Goal: Task Accomplishment & Management: Manage account settings

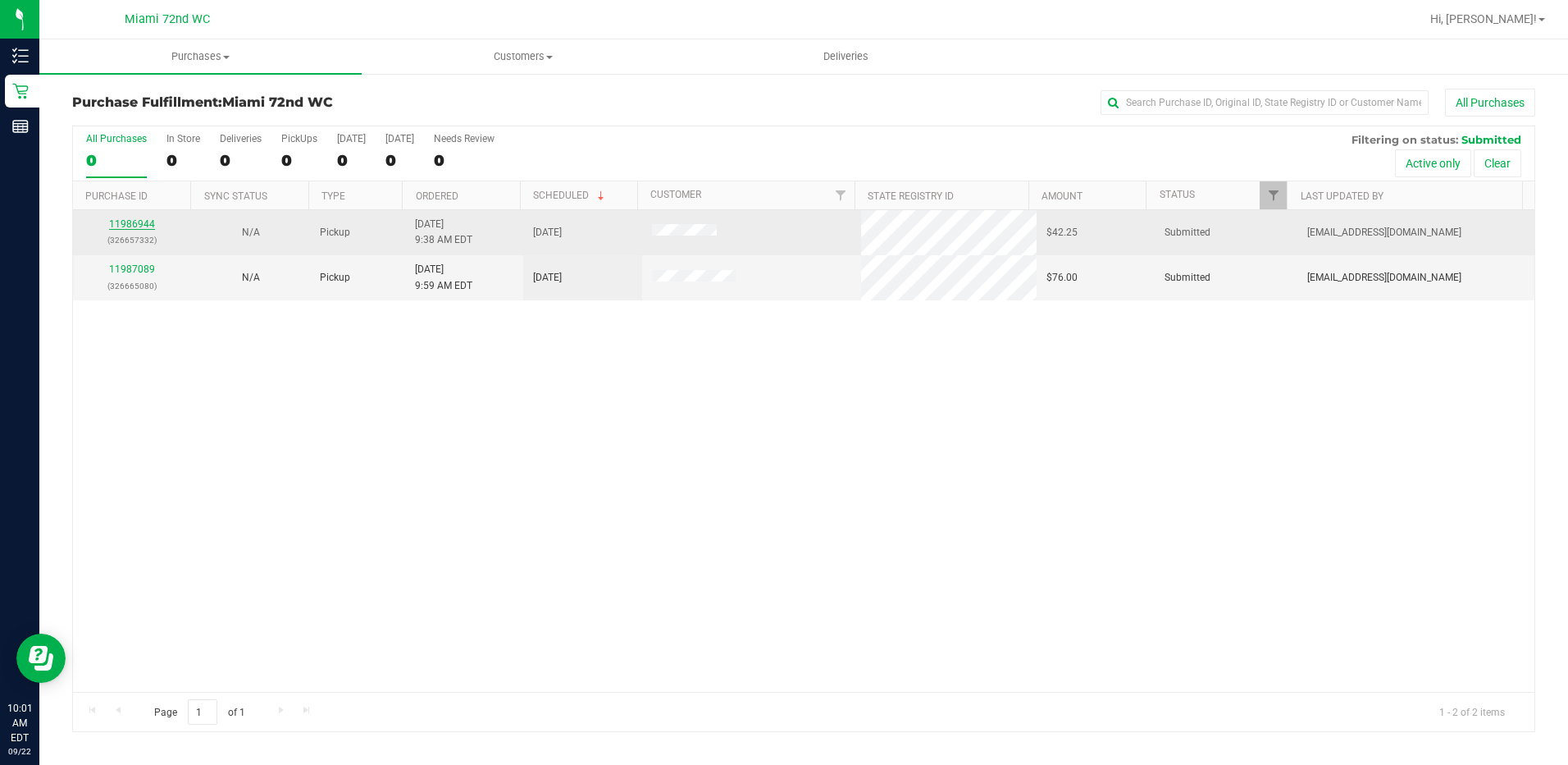
click at [137, 227] on link "11986944" at bounding box center [132, 224] width 46 height 11
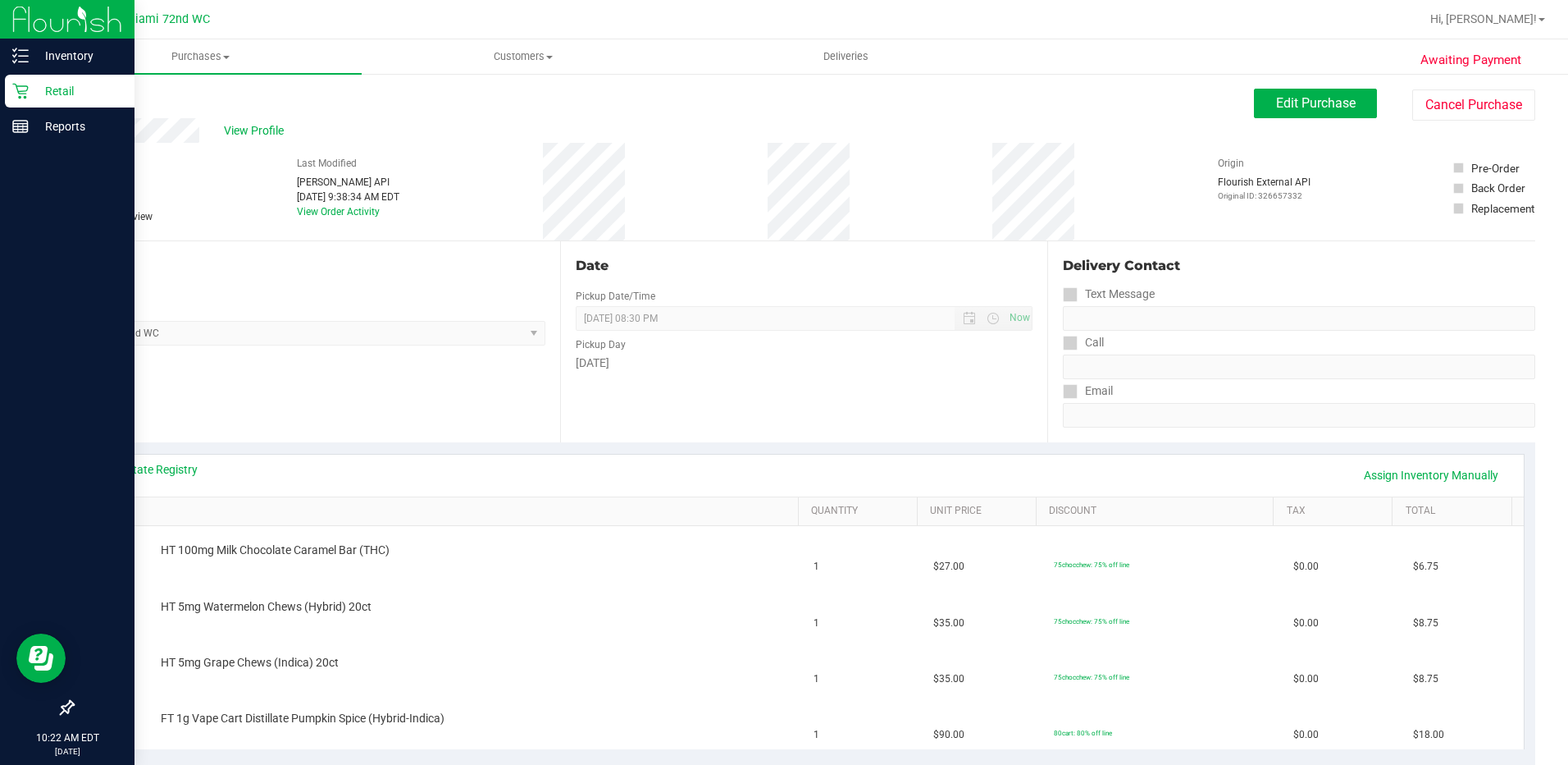
click at [73, 89] on p "Retail" at bounding box center [78, 91] width 99 height 19
click at [26, 90] on icon at bounding box center [20, 91] width 17 height 17
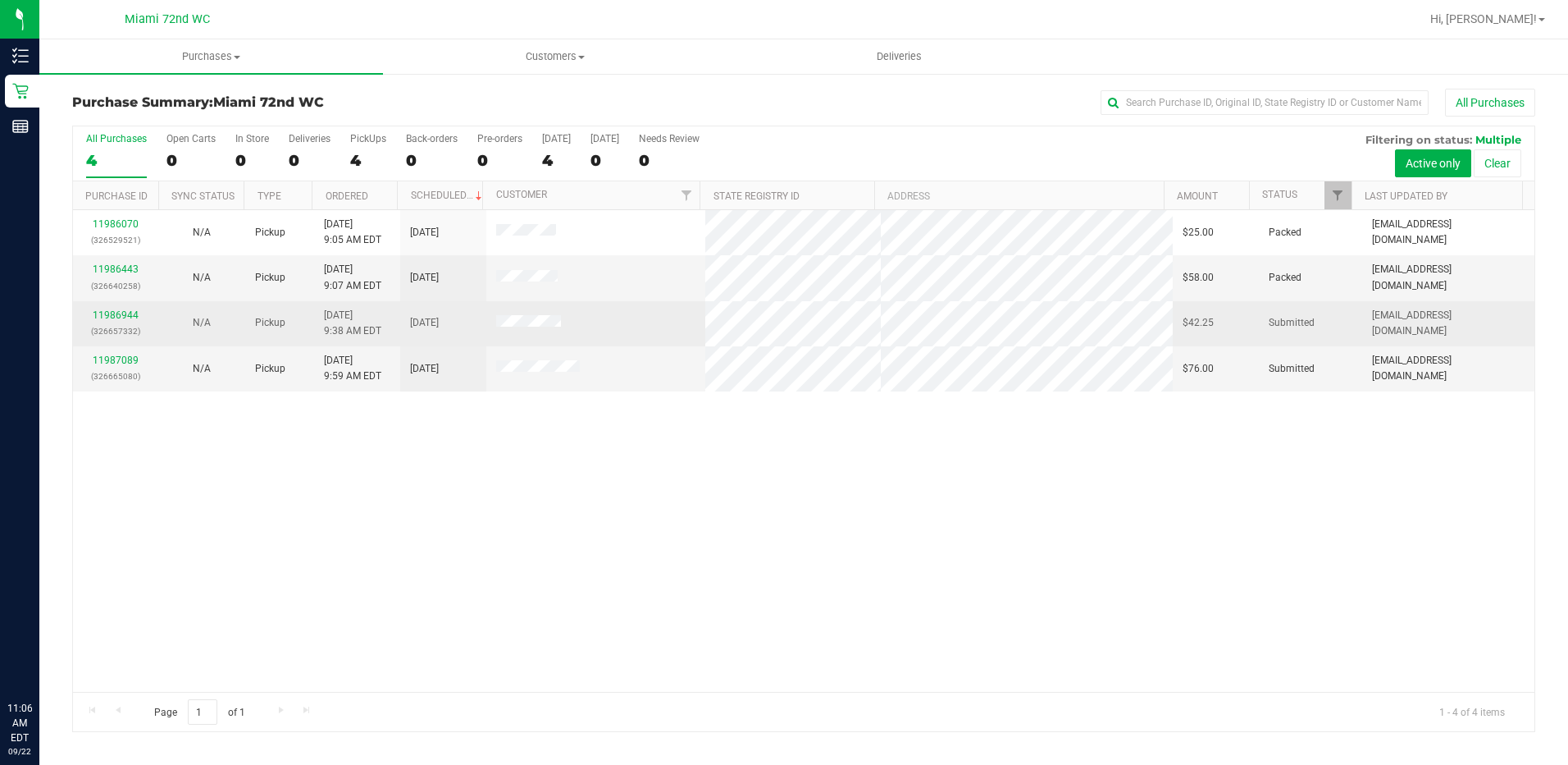
click at [133, 345] on td "11986944 (326657332)" at bounding box center [116, 323] width 86 height 45
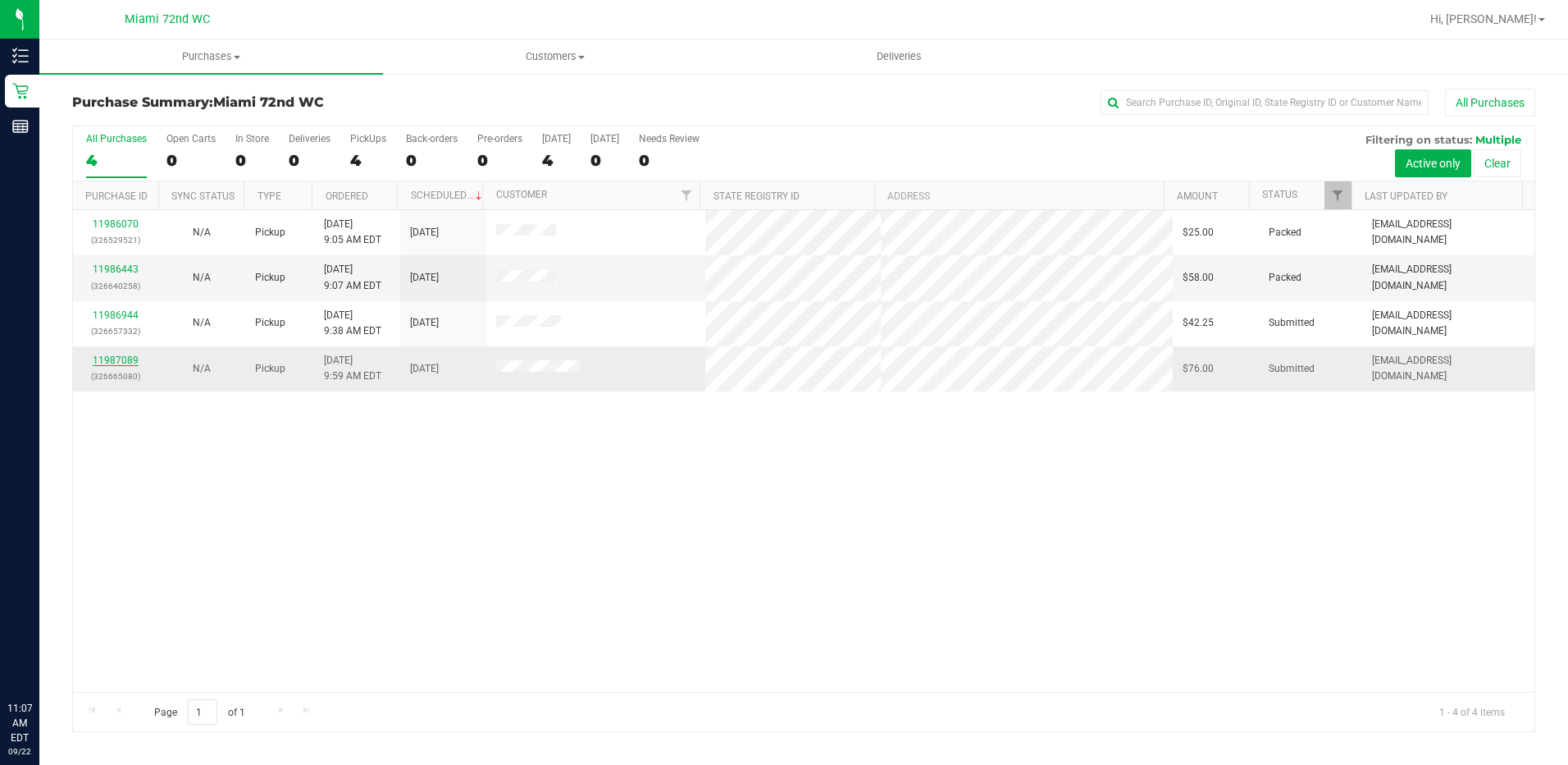
click at [122, 355] on link "11987089" at bounding box center [115, 360] width 46 height 11
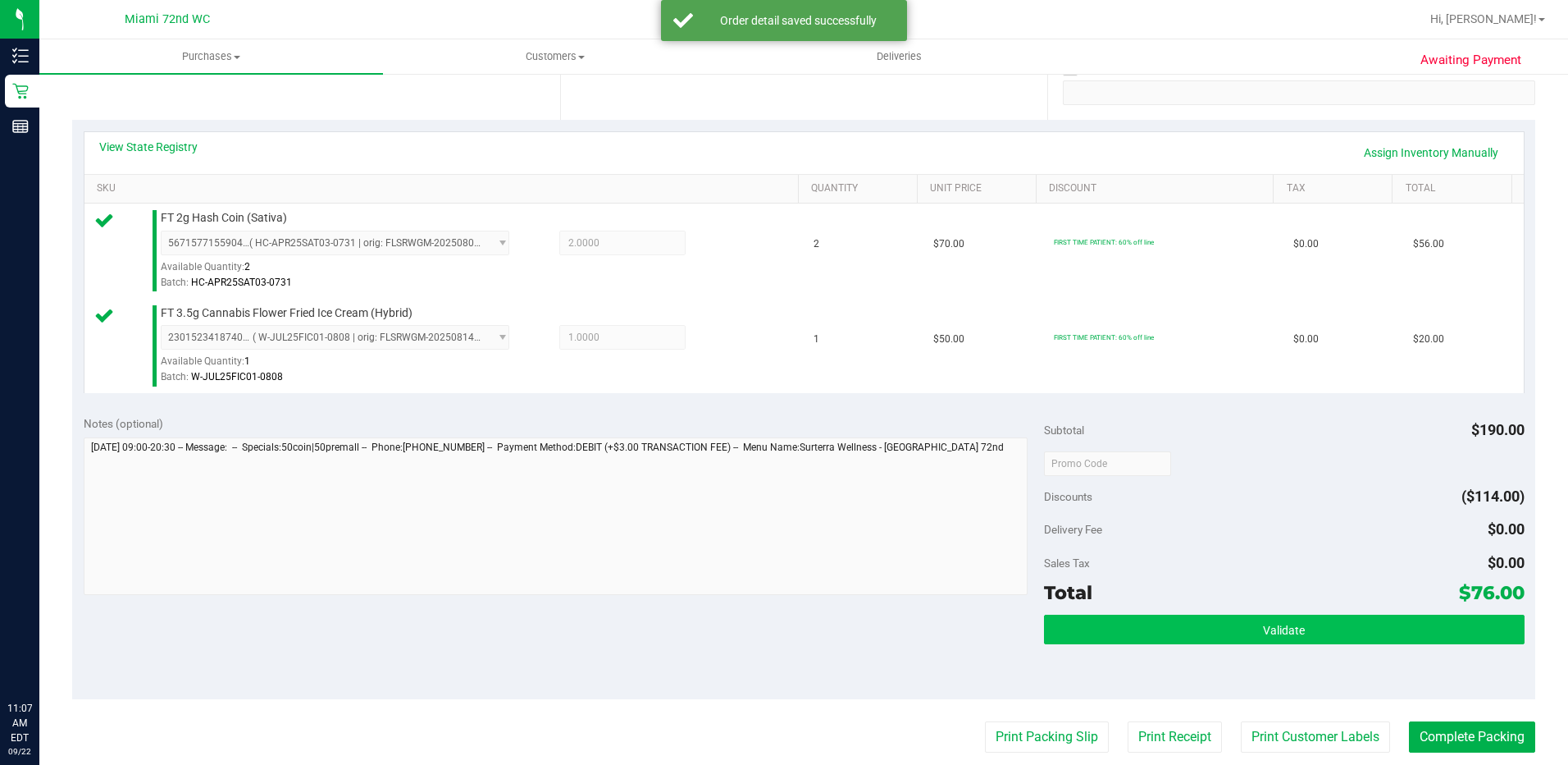
scroll to position [328, 0]
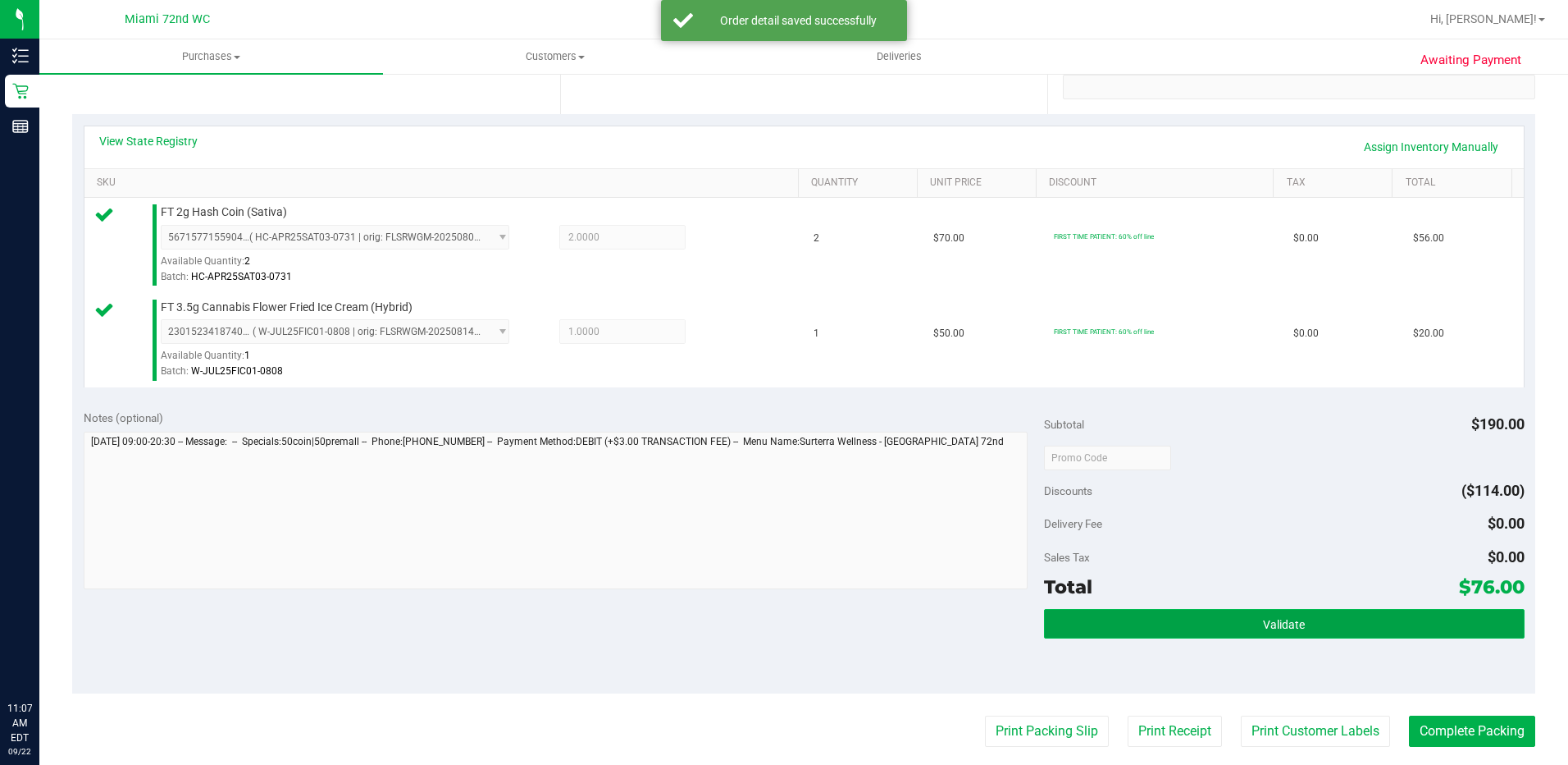
click at [1336, 630] on button "Validate" at bounding box center [1283, 624] width 480 height 30
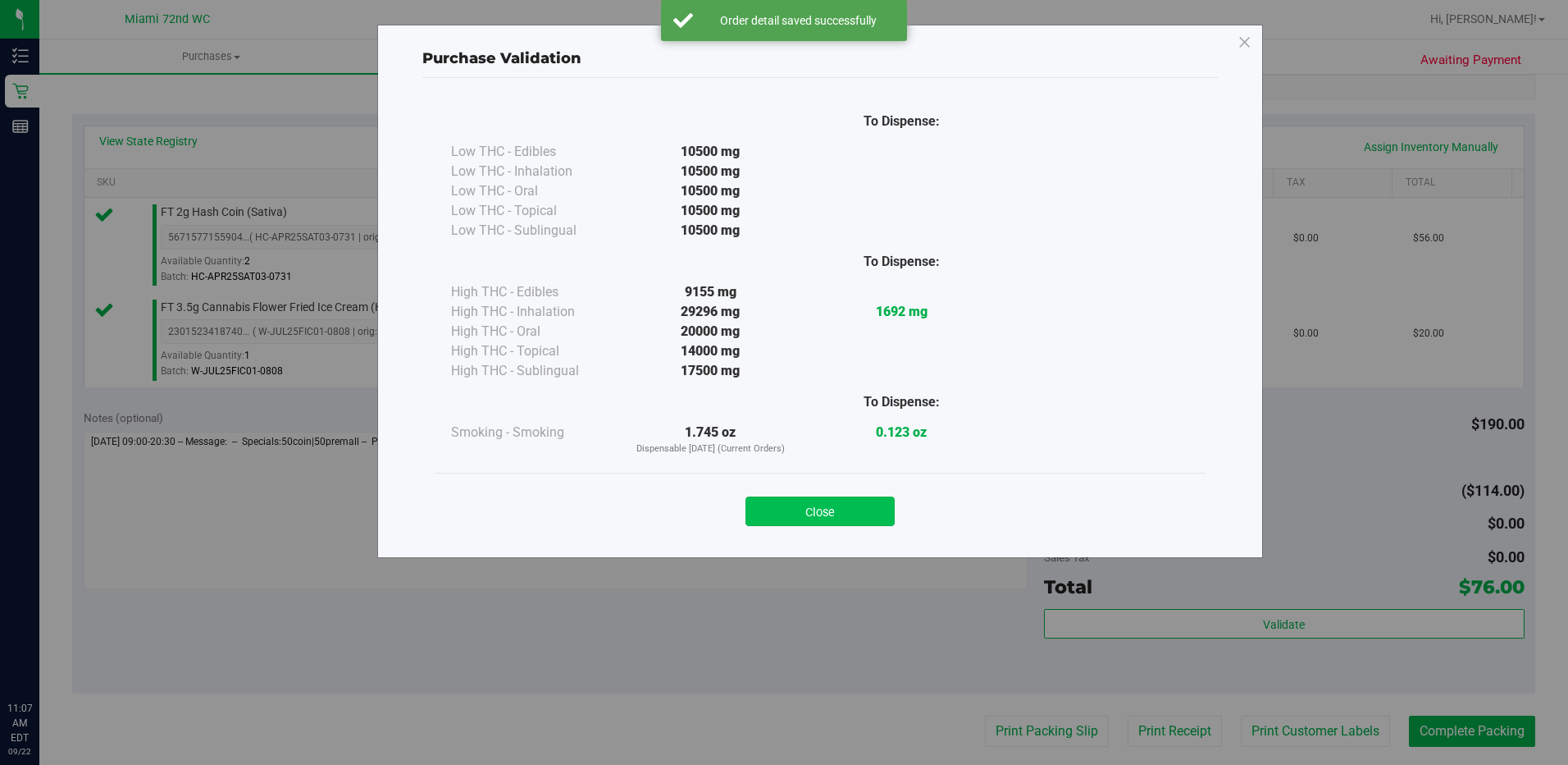
click at [861, 510] on button "Close" at bounding box center [819, 511] width 149 height 30
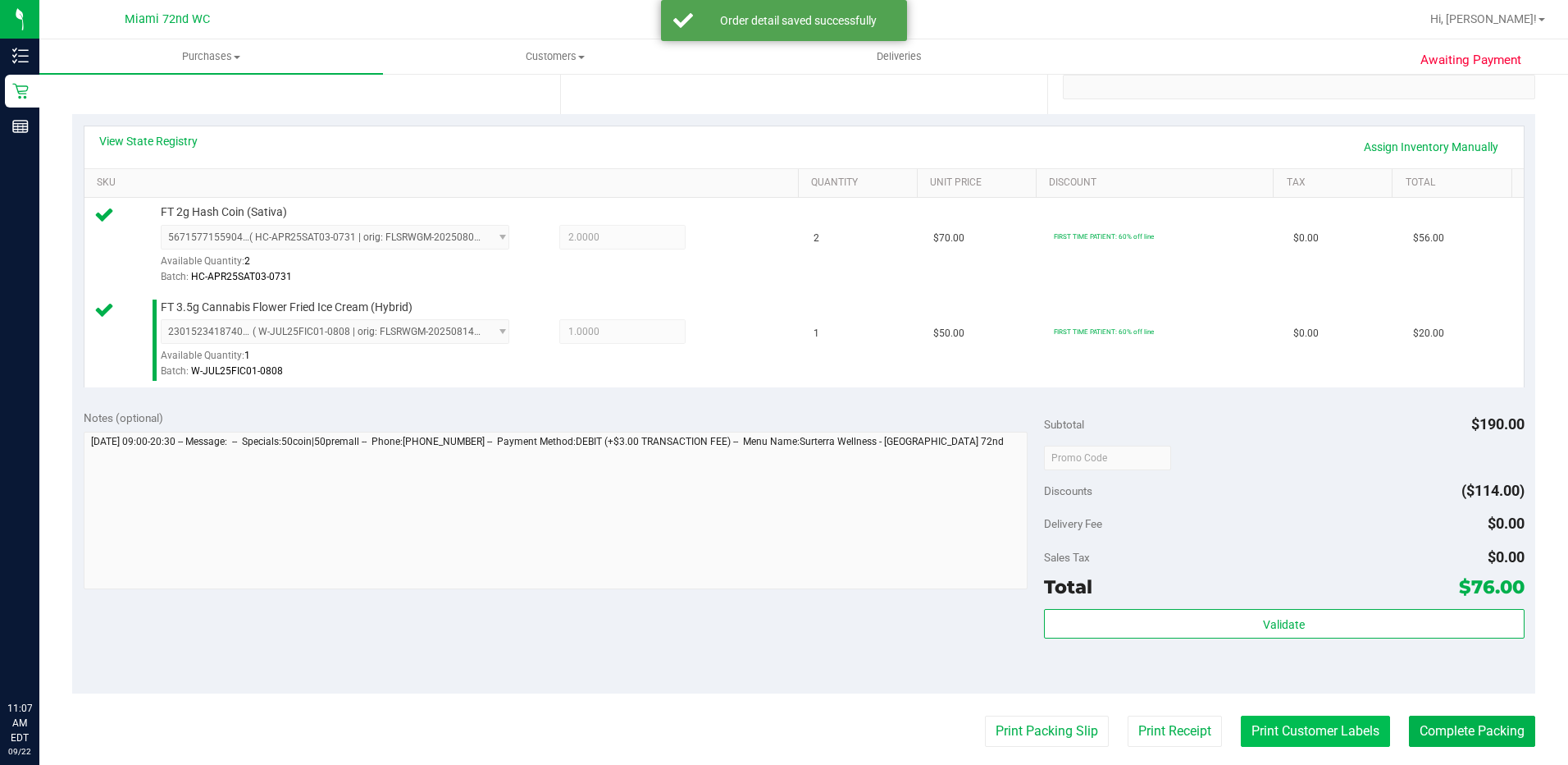
click at [1303, 725] on button "Print Customer Labels" at bounding box center [1314, 731] width 149 height 31
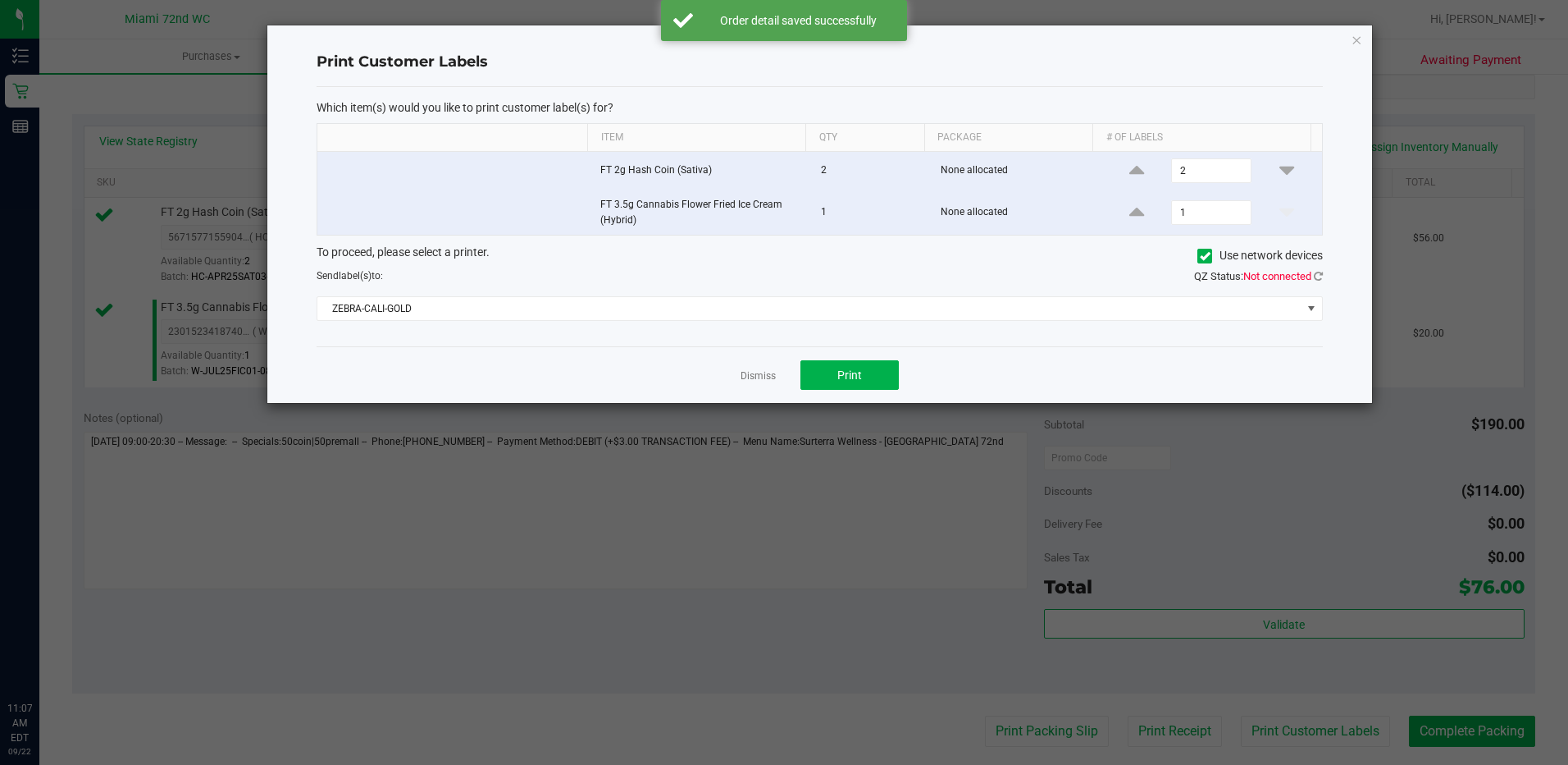
click at [822, 357] on div "Dismiss Print" at bounding box center [819, 375] width 1006 height 56
click at [825, 368] on button "Print" at bounding box center [850, 375] width 99 height 30
click at [833, 336] on div "Which item(s) would you like to print customer label(s) for? Item Qty Package #…" at bounding box center [819, 217] width 1006 height 260
click at [832, 325] on div "Which item(s) would you like to print customer label(s) for? Item Qty Package #…" at bounding box center [819, 217] width 1006 height 260
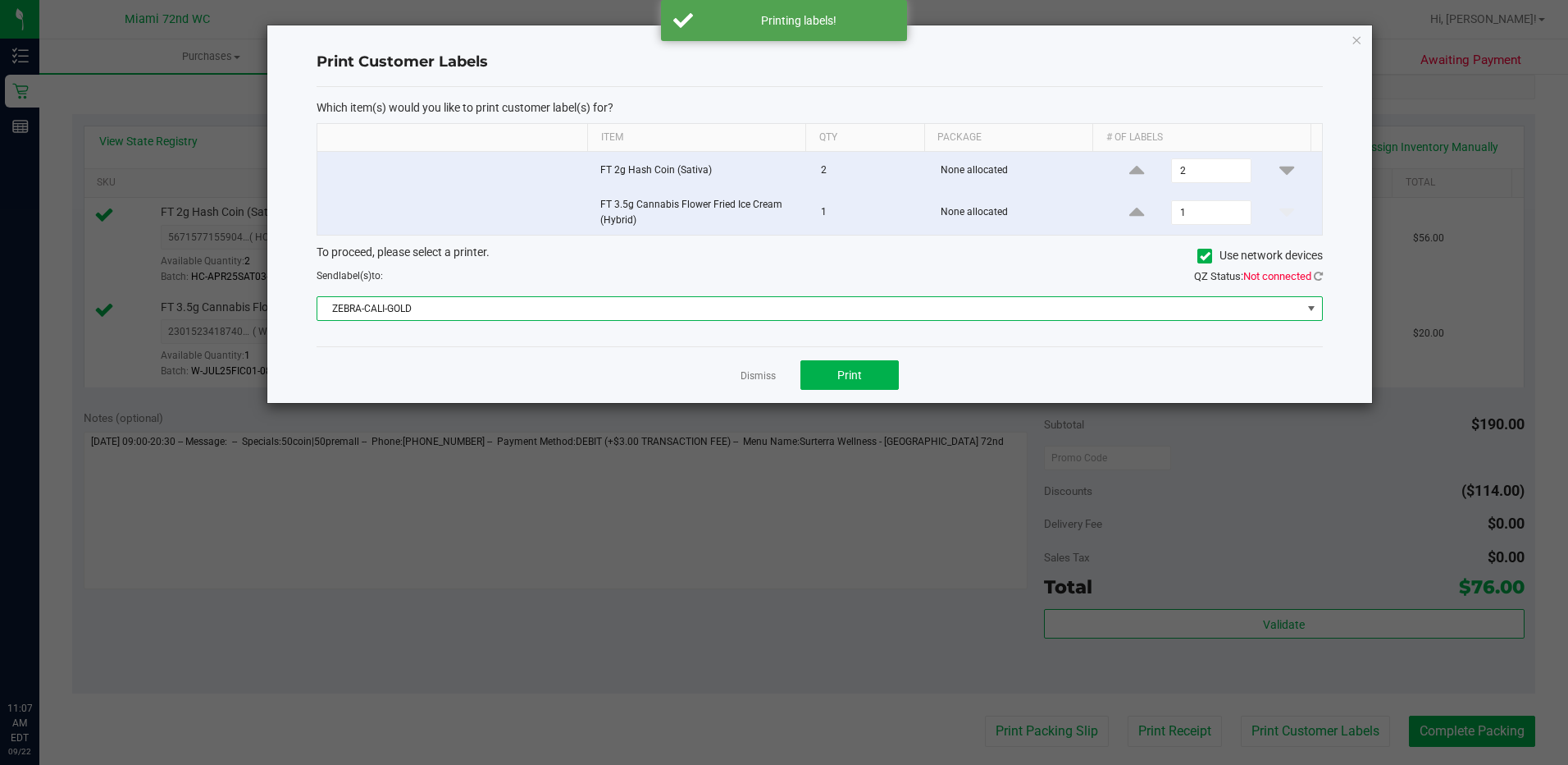
click at [832, 308] on span "ZEBRA-CALI-GOLD" at bounding box center [809, 308] width 984 height 23
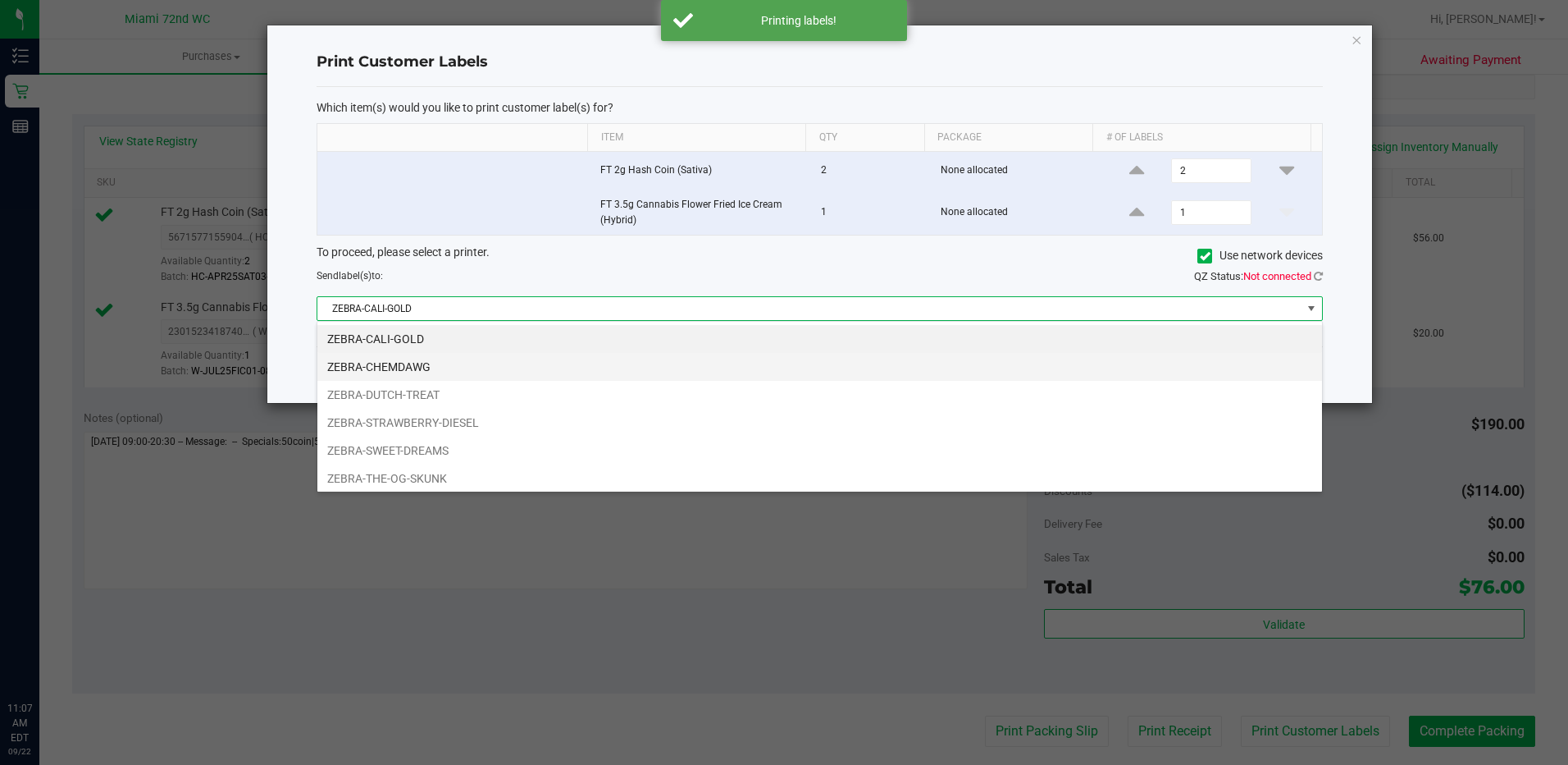
scroll to position [25, 1006]
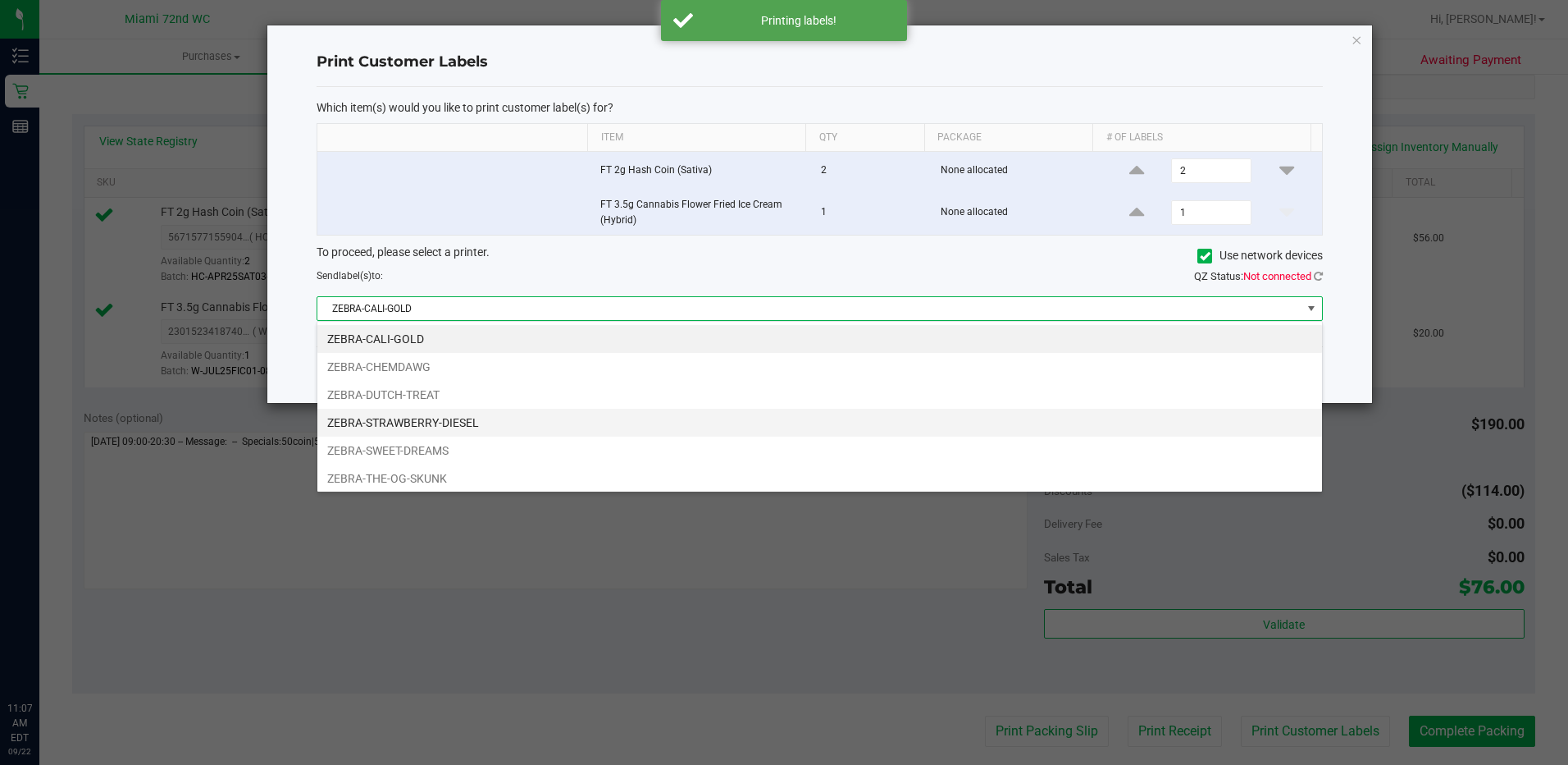
click at [492, 410] on li "ZEBRA-STRAWBERRY-DIESEL" at bounding box center [819, 423] width 1004 height 28
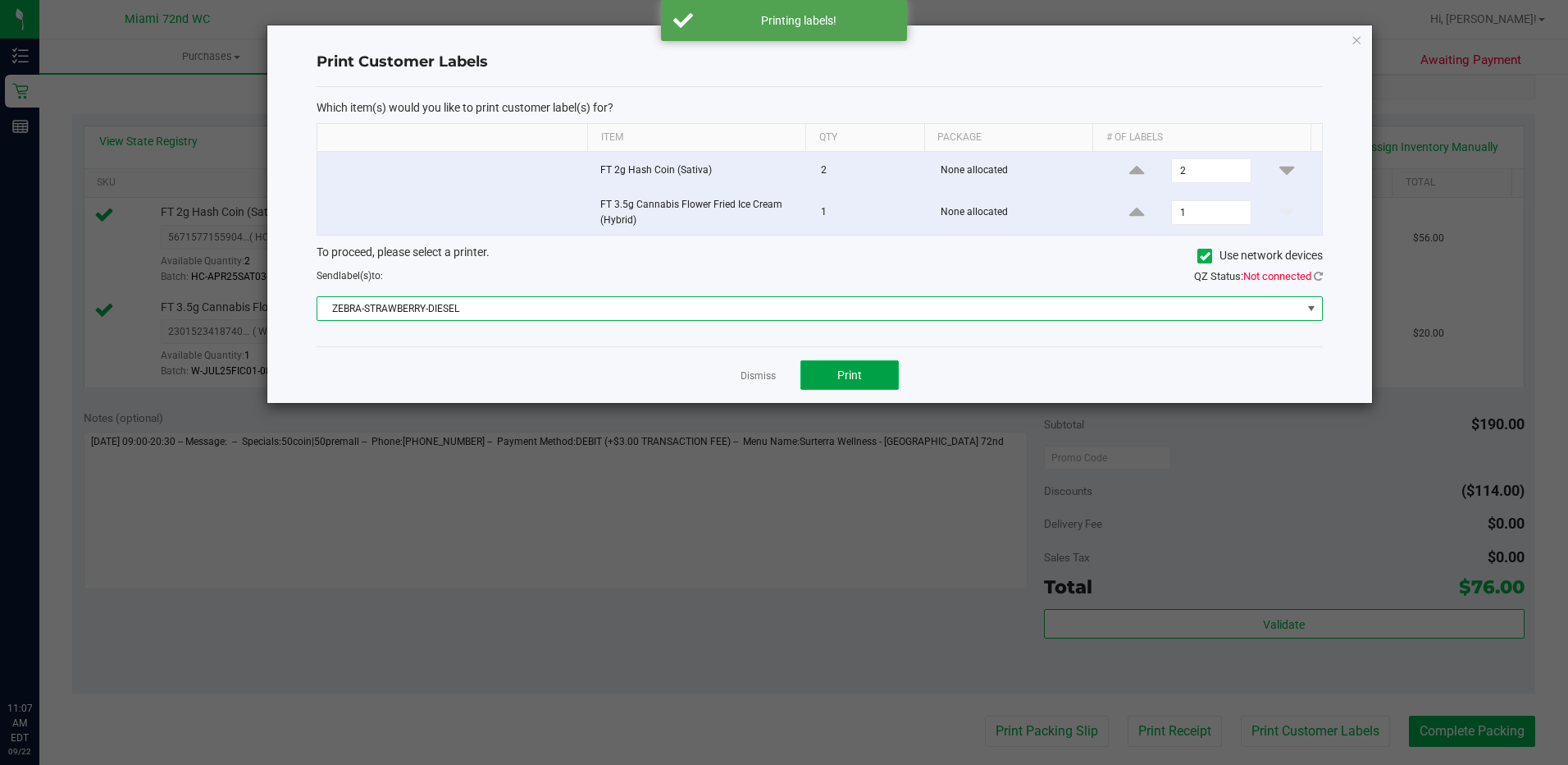
click at [854, 376] on span "Print" at bounding box center [849, 375] width 25 height 13
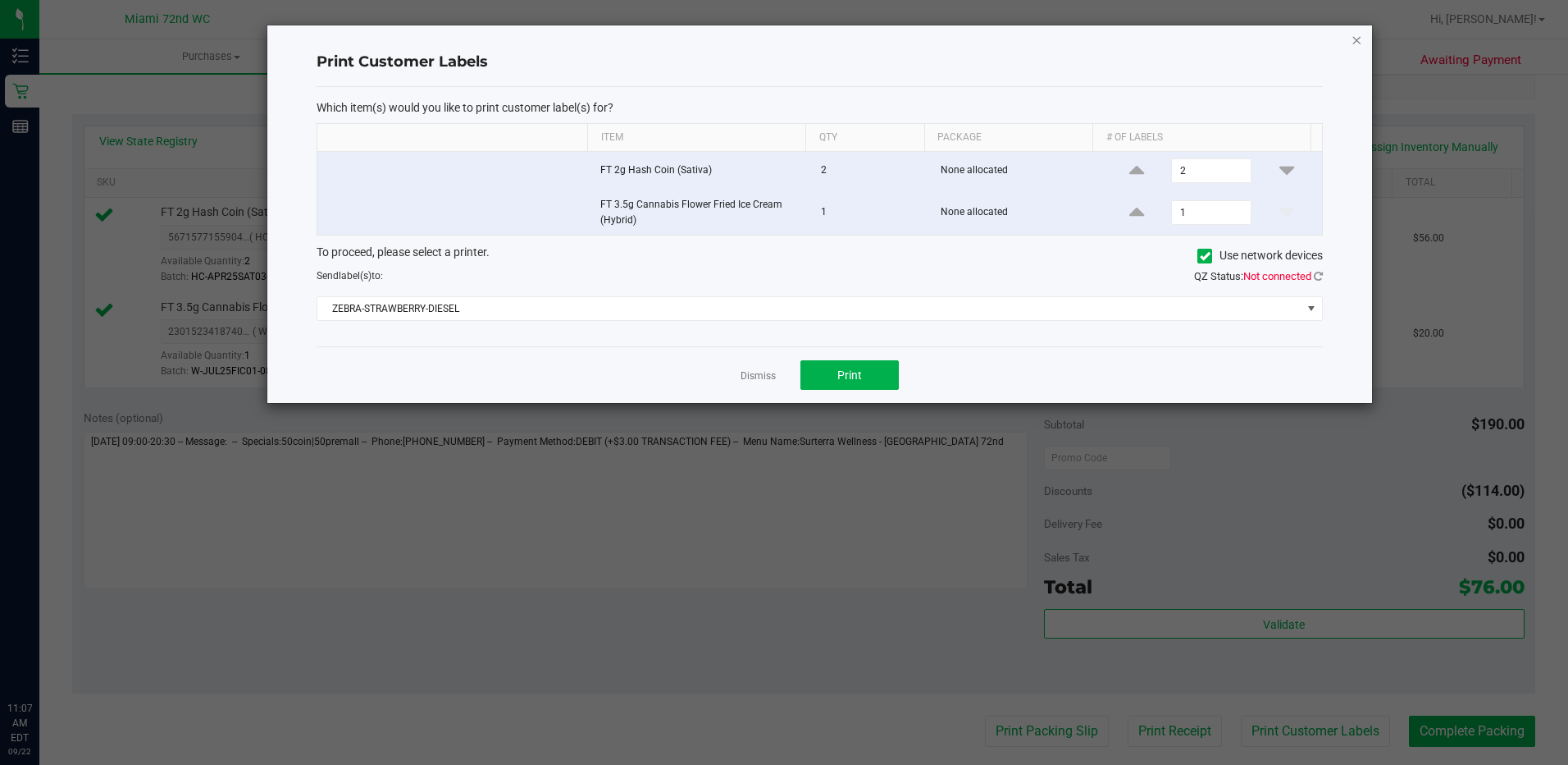
click at [1353, 42] on icon "button" at bounding box center [1356, 40] width 11 height 19
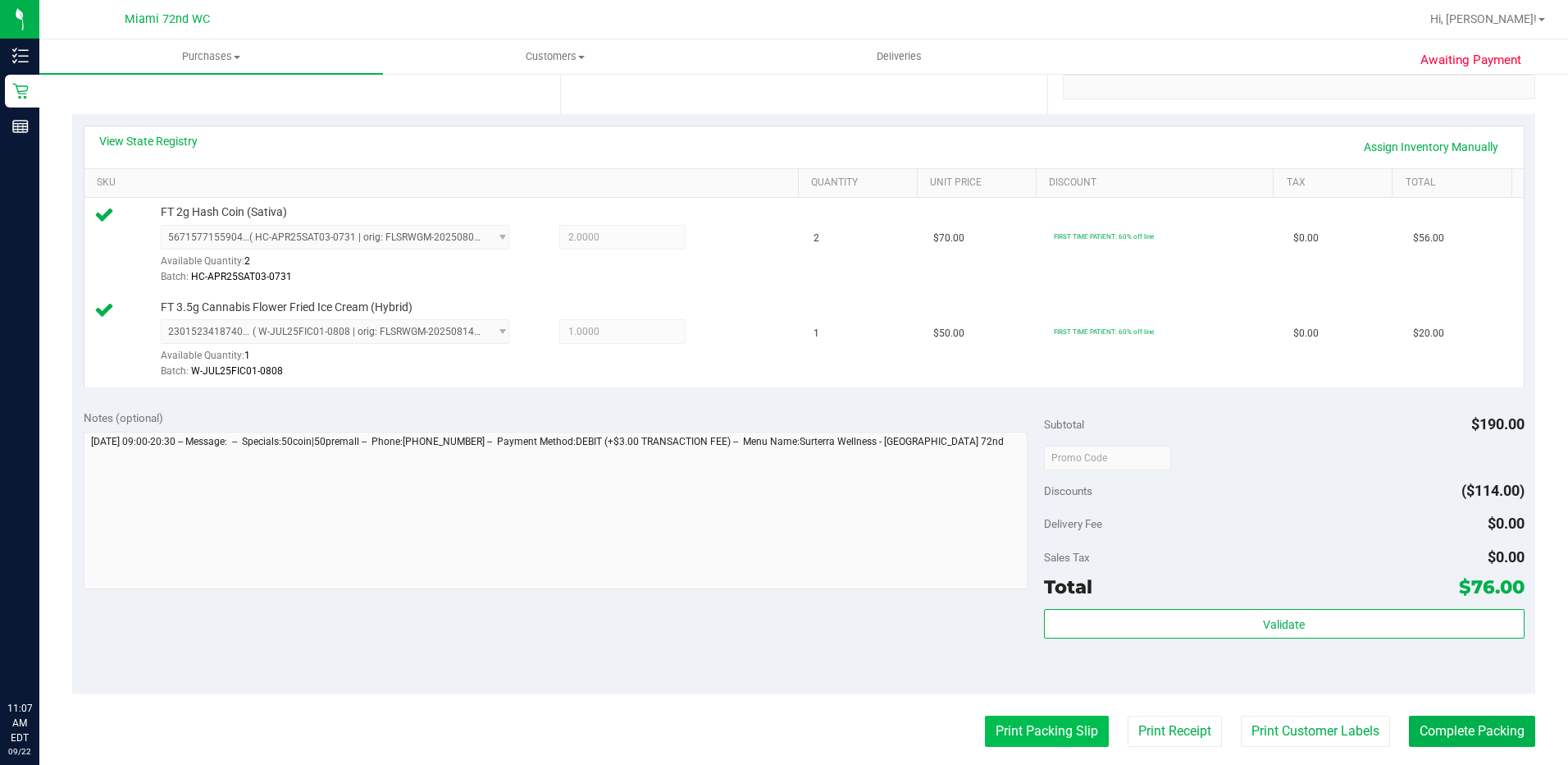
click at [996, 737] on button "Print Packing Slip" at bounding box center [1047, 731] width 124 height 31
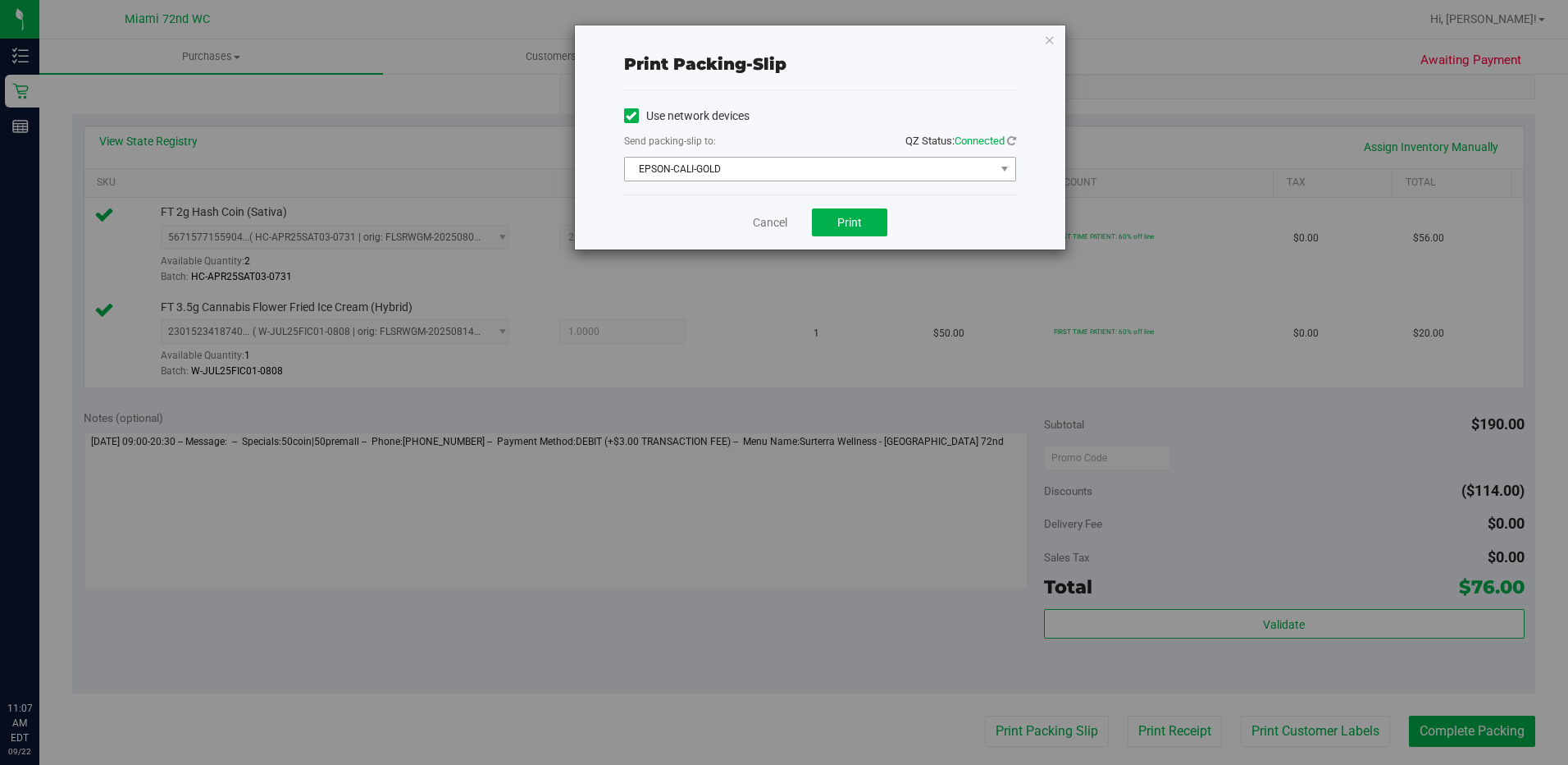
click at [825, 159] on span "EPSON-CALI-GOLD" at bounding box center [810, 169] width 370 height 23
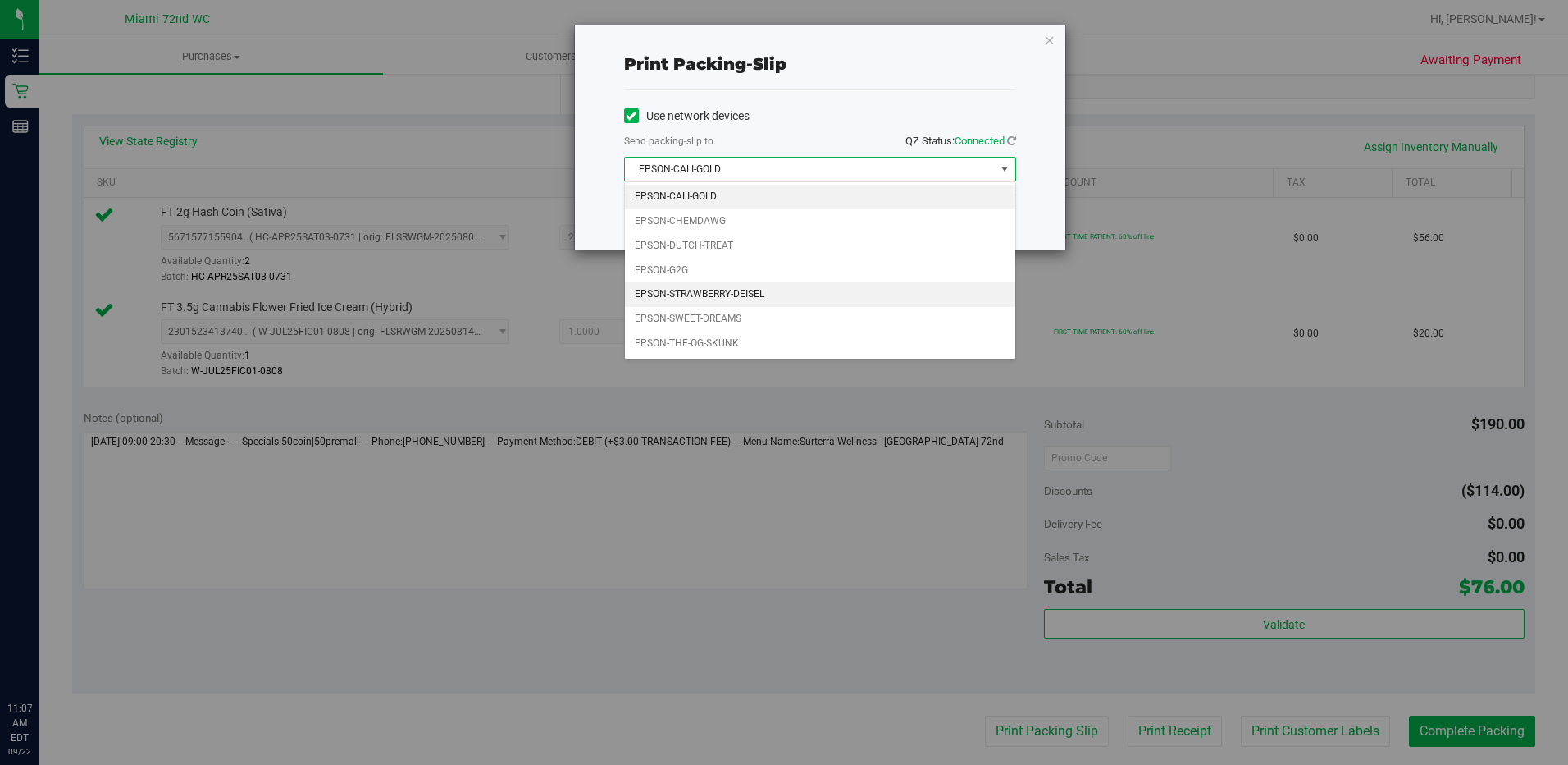
click at [746, 291] on li "EPSON-STRAWBERRY-DEISEL" at bounding box center [819, 294] width 390 height 25
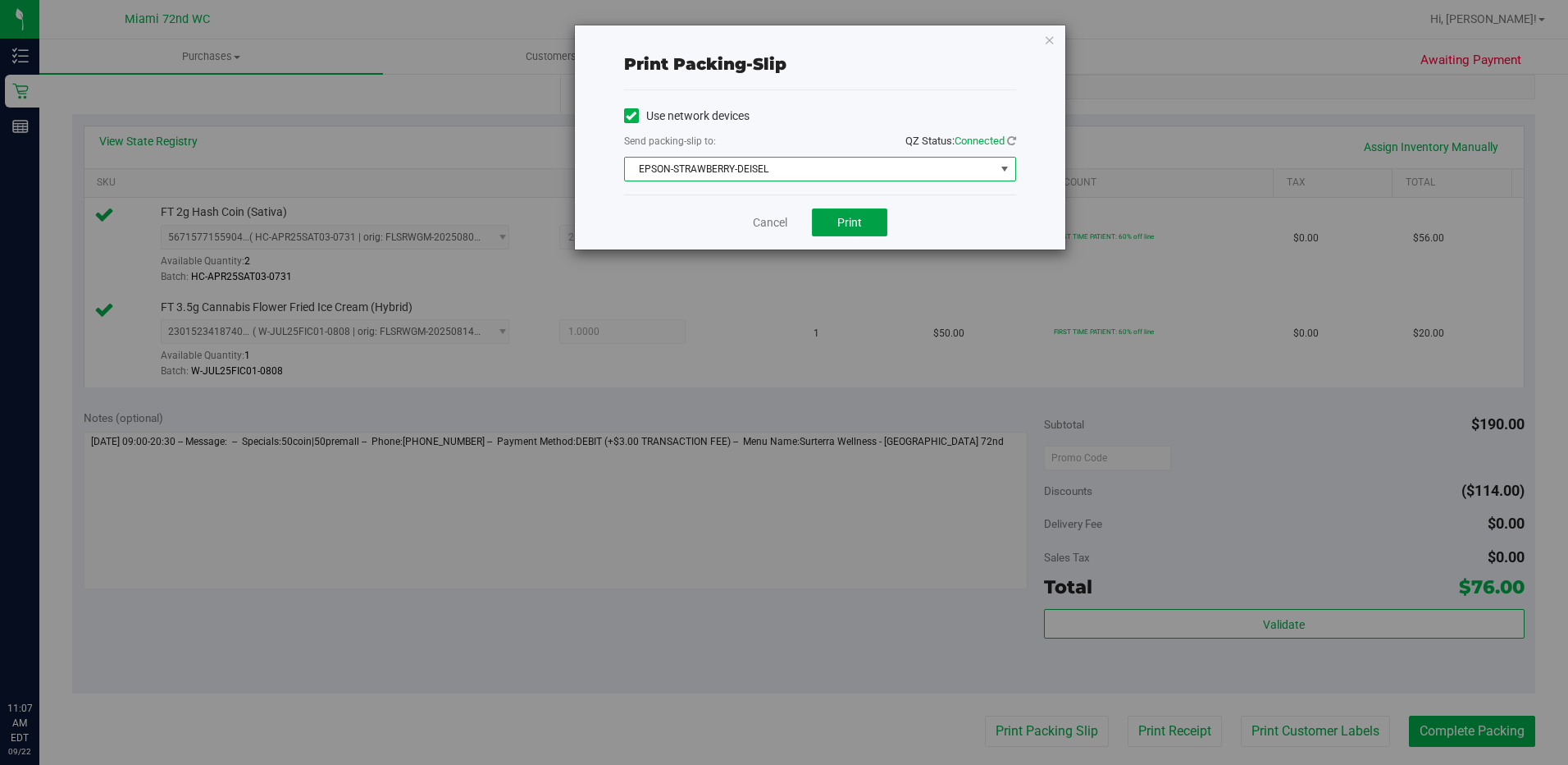
drag, startPoint x: 862, startPoint y: 227, endPoint x: 990, endPoint y: 6, distance: 255.4
click at [861, 227] on button "Print" at bounding box center [850, 222] width 76 height 28
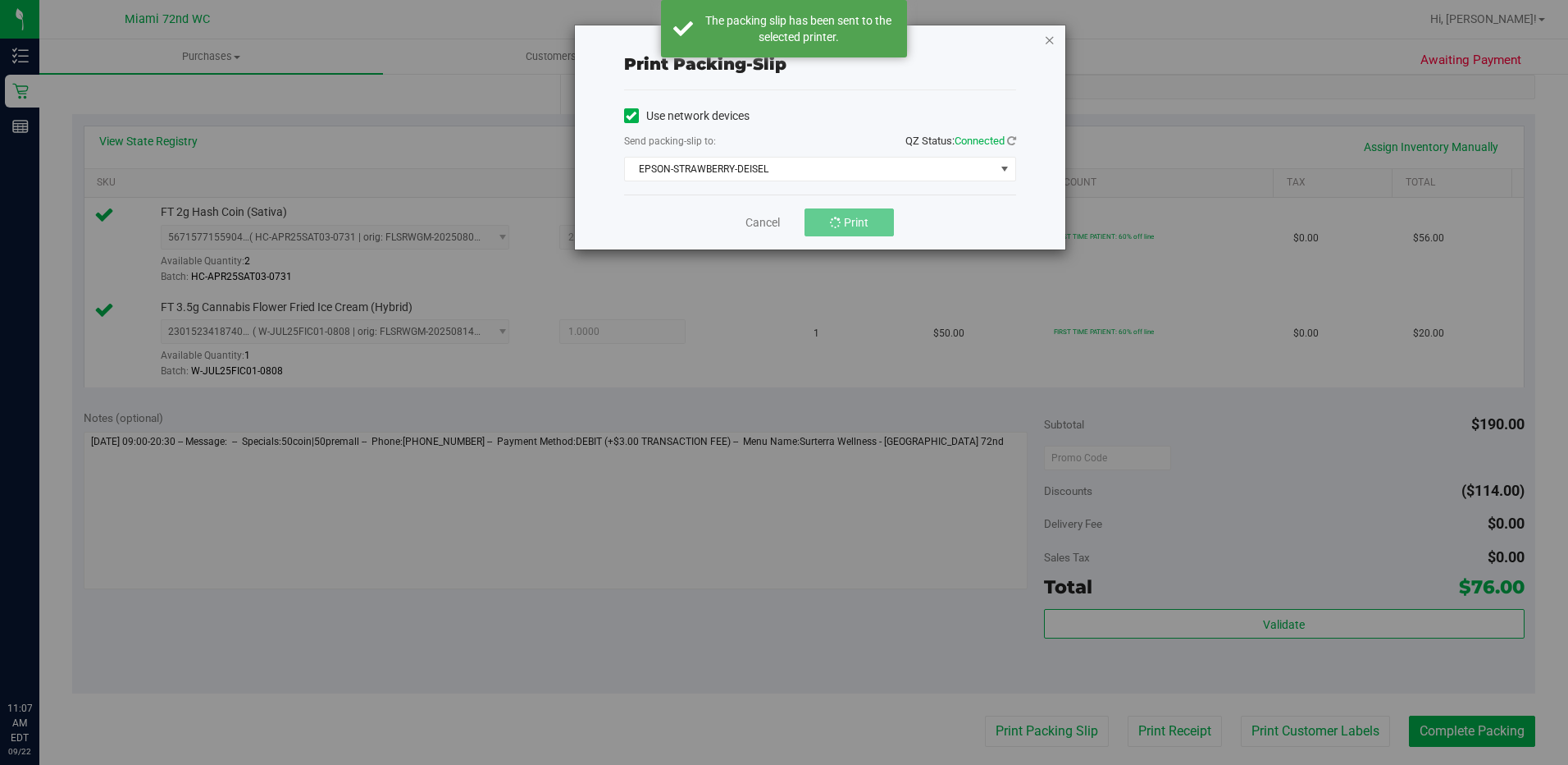
click at [1053, 41] on icon "button" at bounding box center [1049, 40] width 11 height 19
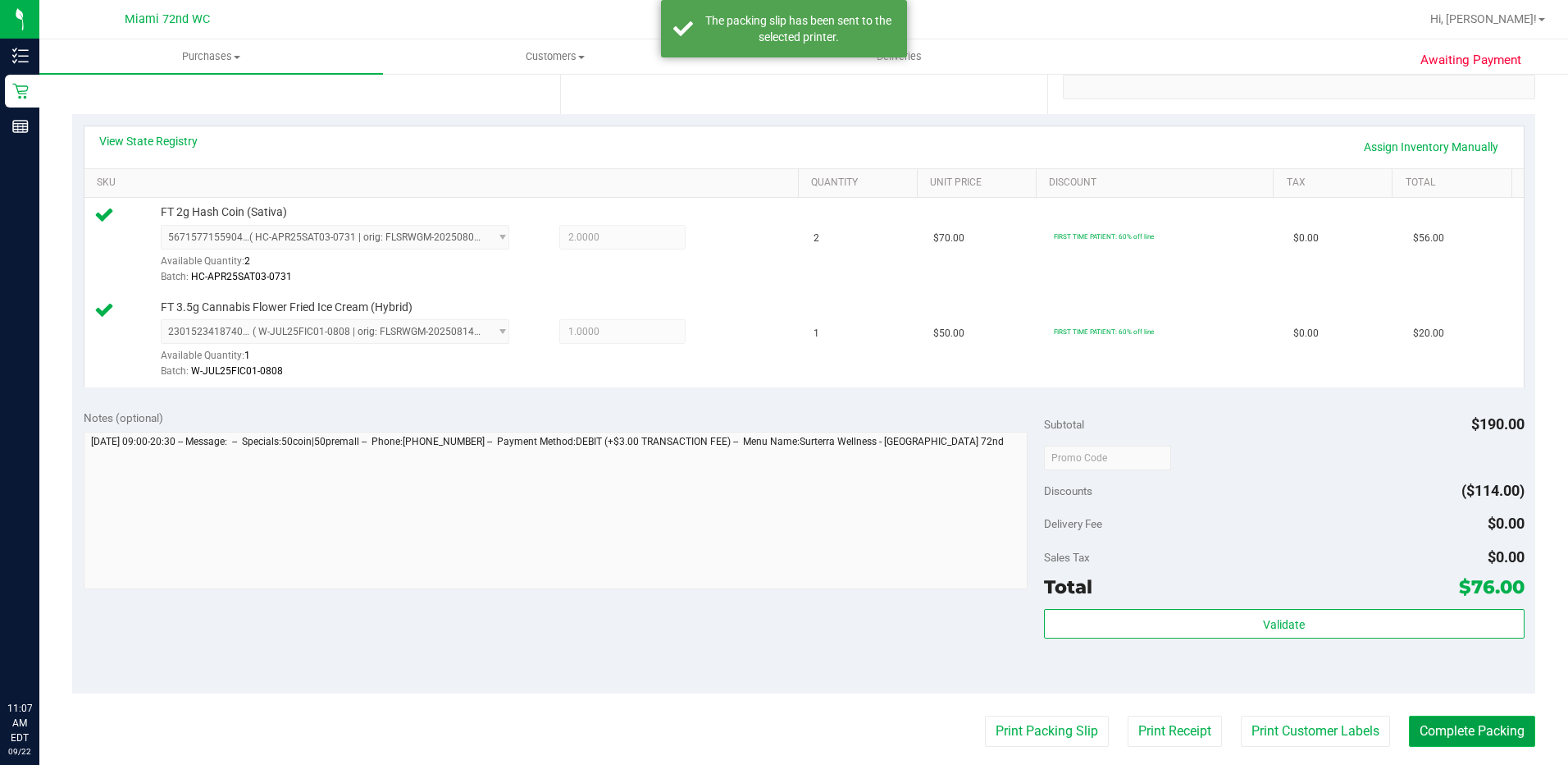
click at [1416, 717] on button "Complete Packing" at bounding box center [1471, 731] width 126 height 31
